Goal: Task Accomplishment & Management: Manage account settings

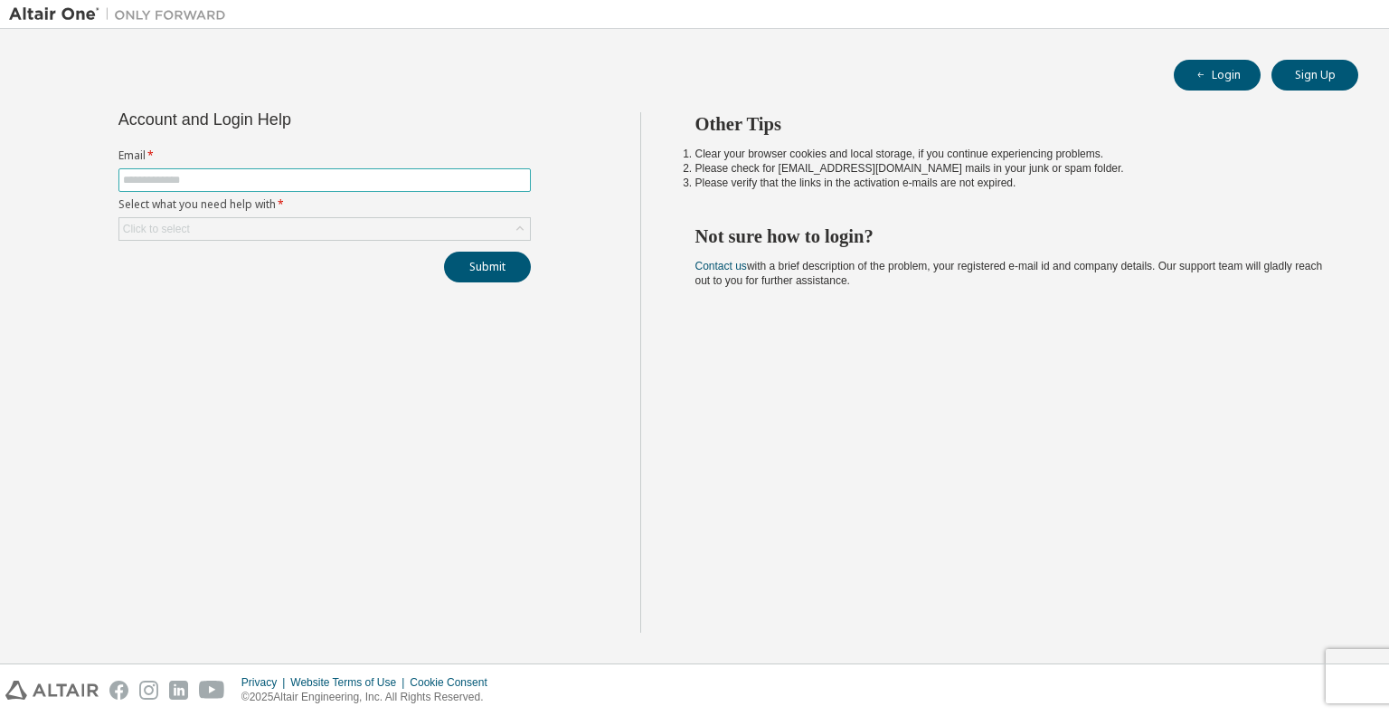
click at [274, 182] on input "text" at bounding box center [324, 180] width 403 height 14
type input "**********"
click at [270, 223] on div "Click to select" at bounding box center [324, 229] width 411 height 22
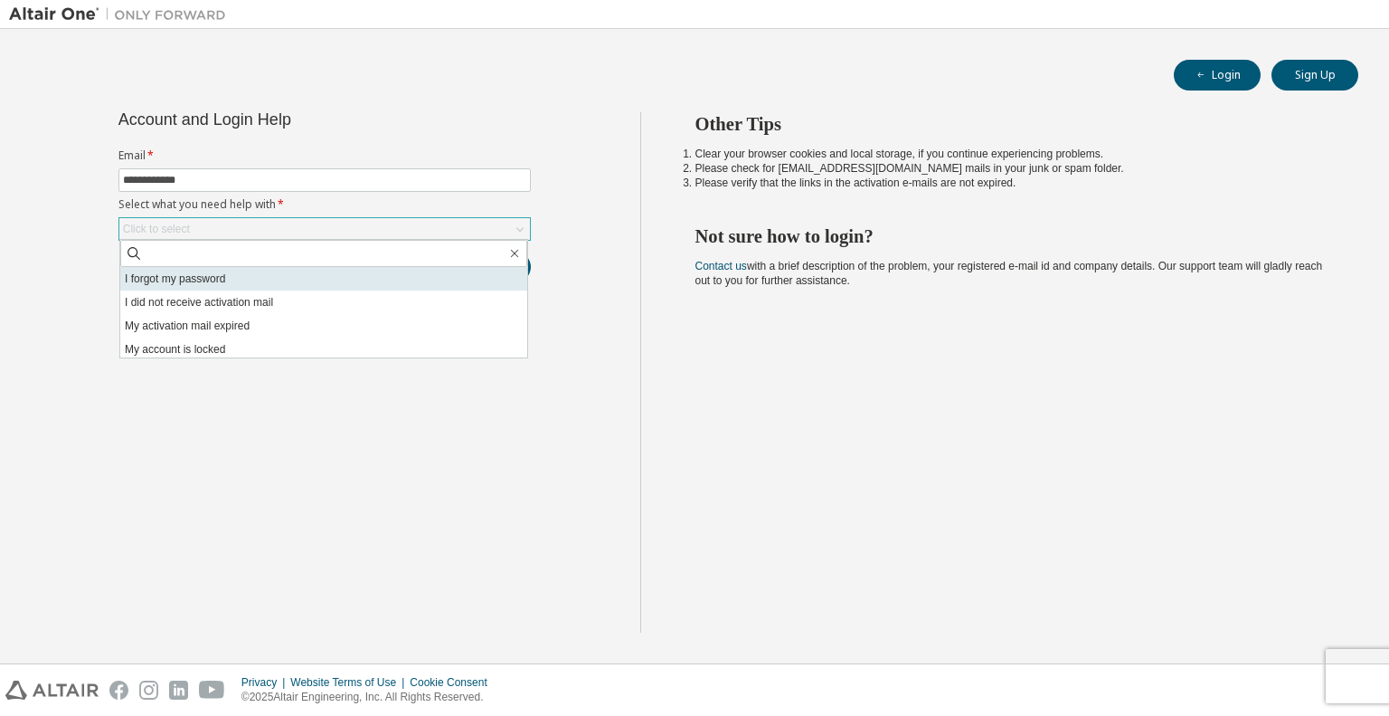
click at [282, 280] on li "I forgot my password" at bounding box center [323, 279] width 407 height 24
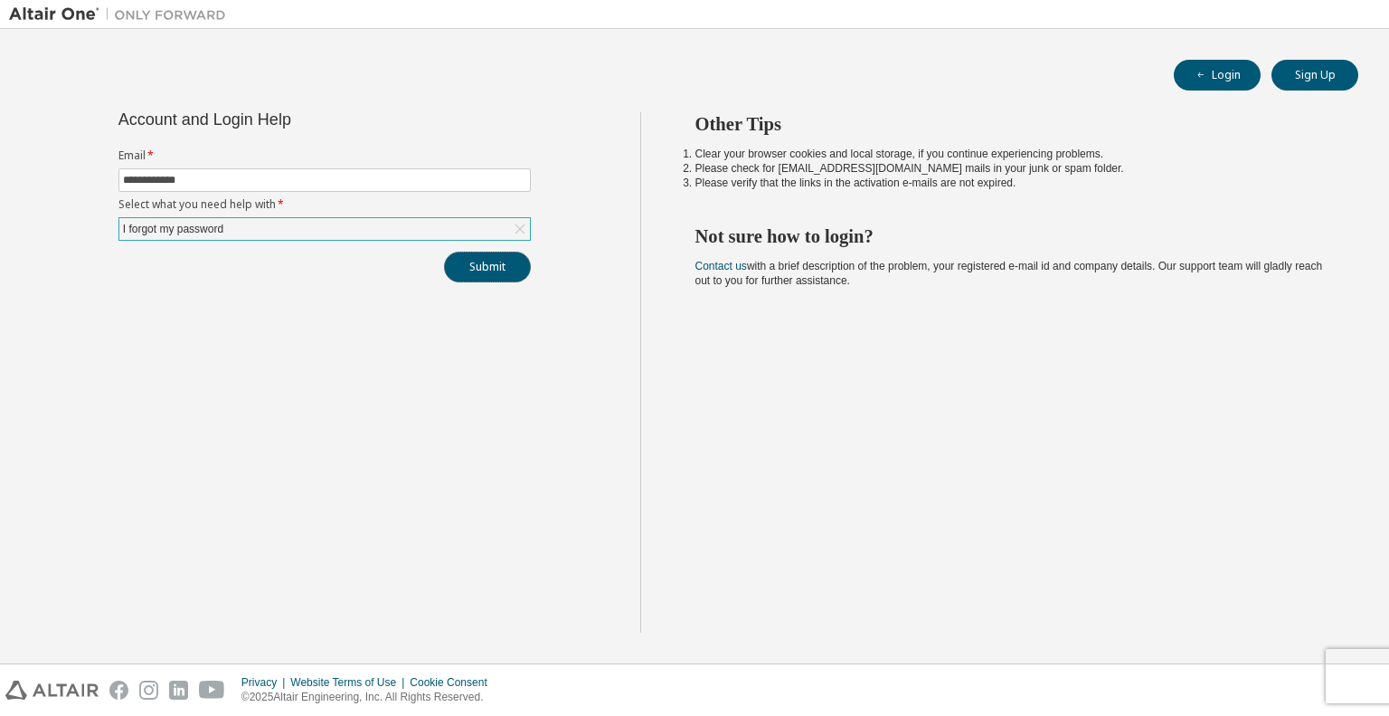
click at [485, 266] on button "Submit" at bounding box center [487, 266] width 87 height 31
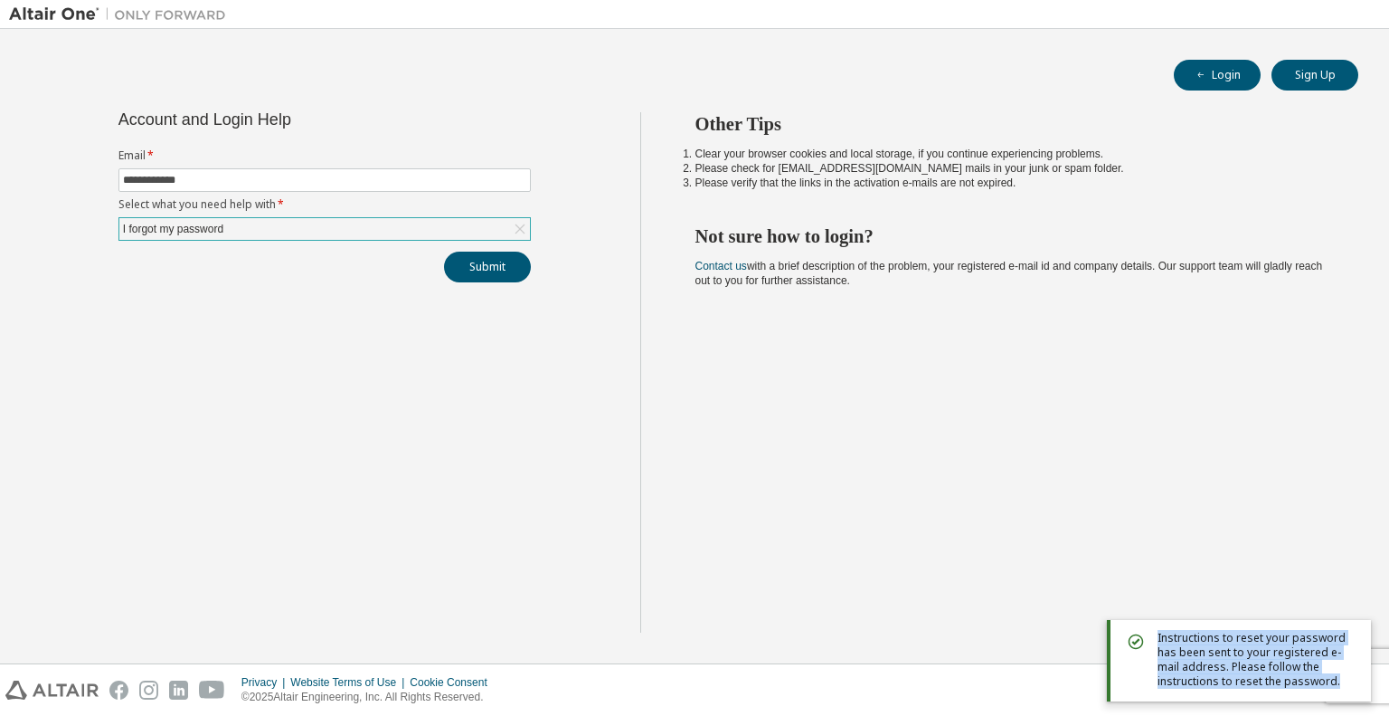
drag, startPoint x: 1151, startPoint y: 657, endPoint x: 1333, endPoint y: 687, distance: 185.1
click at [1333, 687] on div "Instructions to reset your password has been sent to your registered e-mail add…" at bounding box center [1239, 660] width 264 height 81
click at [1333, 687] on span "Instructions to reset your password has been sent to your registered e-mail add…" at bounding box center [1257, 659] width 199 height 58
click at [1059, 545] on div "Other Tips Clear your browser cookies and local storage, if you continue experi…" at bounding box center [1010, 372] width 741 height 520
